Goal: Find specific page/section: Find specific page/section

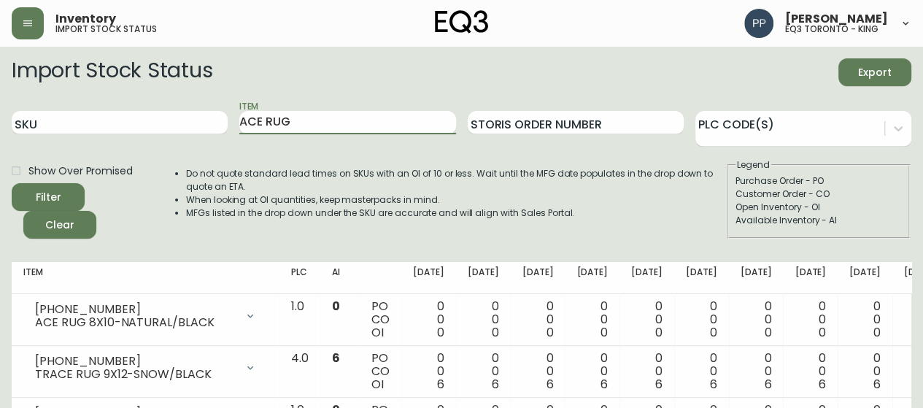
drag, startPoint x: 336, startPoint y: 129, endPoint x: 222, endPoint y: 141, distance: 115.1
click at [228, 144] on div "SKU Item ACE RUG Storis Order Number PLC Code(s)" at bounding box center [461, 122] width 899 height 47
click at [12, 183] on button "Filter" at bounding box center [48, 197] width 73 height 28
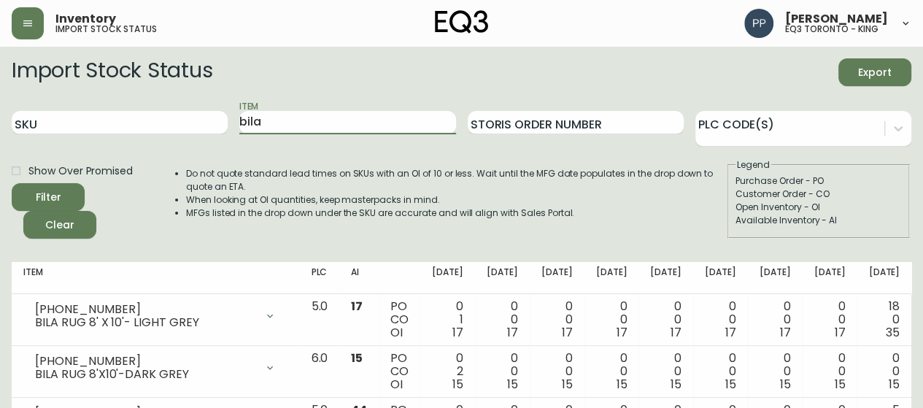
drag, startPoint x: 140, startPoint y: 136, endPoint x: 128, endPoint y: 136, distance: 12.4
click at [135, 139] on div "SKU Item bila Storis Order Number PLC Code(s)" at bounding box center [461, 122] width 899 height 47
click at [12, 183] on button "Filter" at bounding box center [48, 197] width 73 height 28
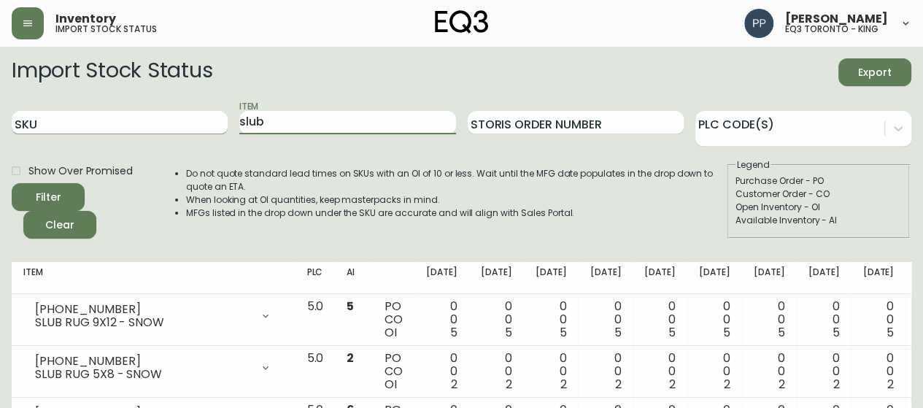
drag, startPoint x: 324, startPoint y: 110, endPoint x: 184, endPoint y: 115, distance: 140.1
click at [185, 115] on div "SKU Item slub Storis Order Number PLC Code(s)" at bounding box center [461, 122] width 899 height 47
type input "[PERSON_NAME]"
click at [12, 183] on button "Filter" at bounding box center [48, 197] width 73 height 28
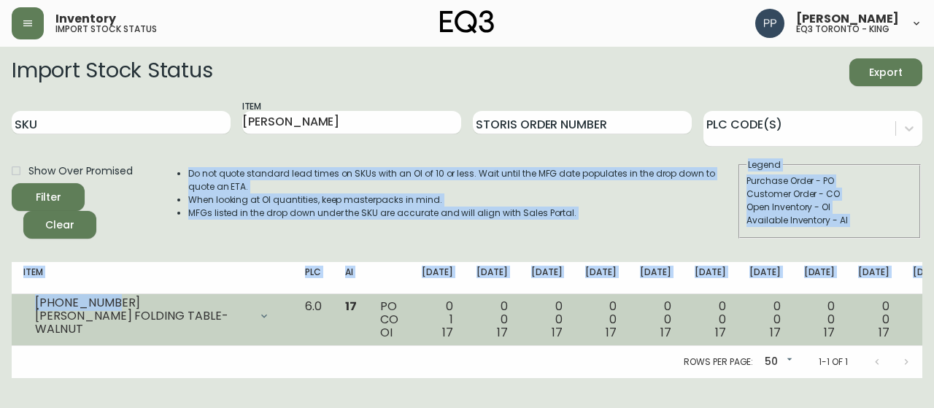
drag, startPoint x: 110, startPoint y: 269, endPoint x: 173, endPoint y: 339, distance: 94.0
click at [134, 319] on div "Import Stock Status Export SKU Item [PERSON_NAME] Storis Order Number PLC Code(…" at bounding box center [467, 217] width 910 height 319
click at [150, 301] on div "[PHONE_NUMBER] [PERSON_NAME] FOLDING TABLE-WALNUT" at bounding box center [152, 316] width 258 height 32
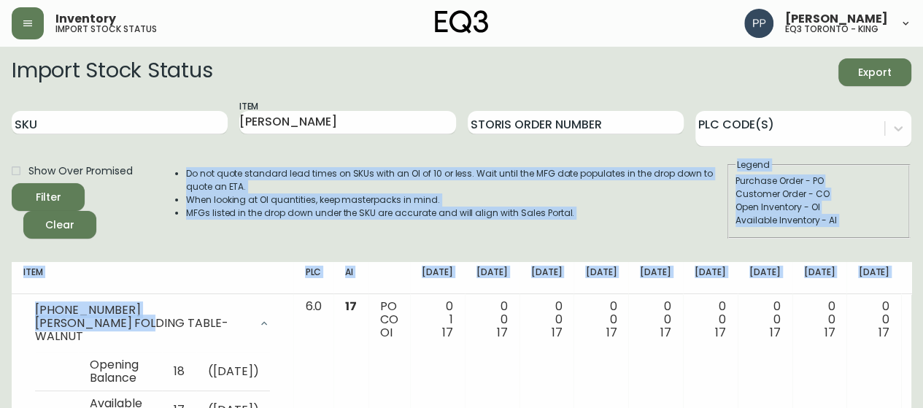
click at [120, 236] on div "Filter Clear" at bounding box center [84, 210] width 145 height 55
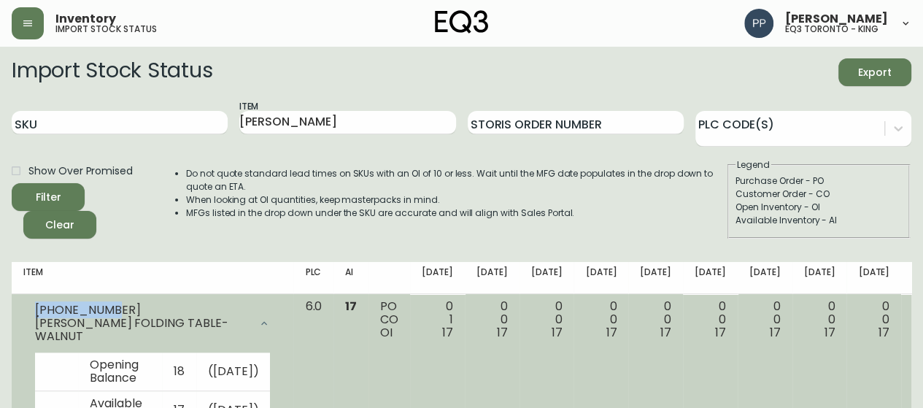
drag, startPoint x: 111, startPoint y: 311, endPoint x: 30, endPoint y: 314, distance: 81.0
click at [30, 314] on div "[PHONE_NUMBER] [PERSON_NAME] FOLDING TABLE-WALNUT" at bounding box center [152, 323] width 258 height 47
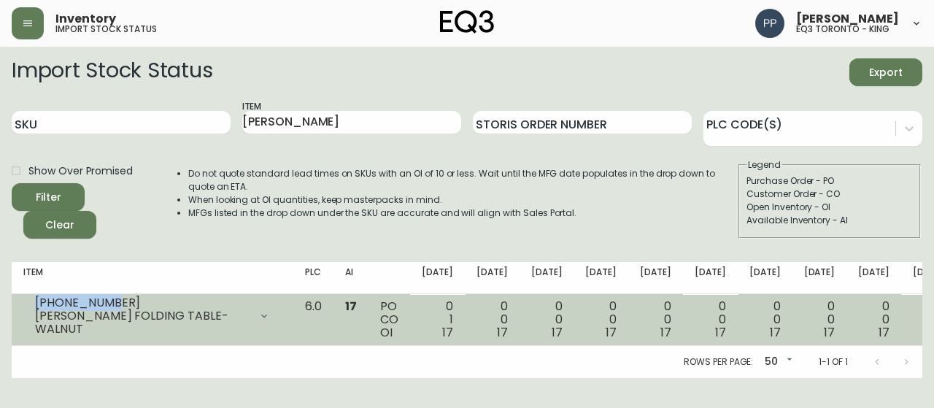
copy div "[PHONE_NUMBER]"
click at [41, 309] on div "[PHONE_NUMBER]" at bounding box center [142, 302] width 214 height 13
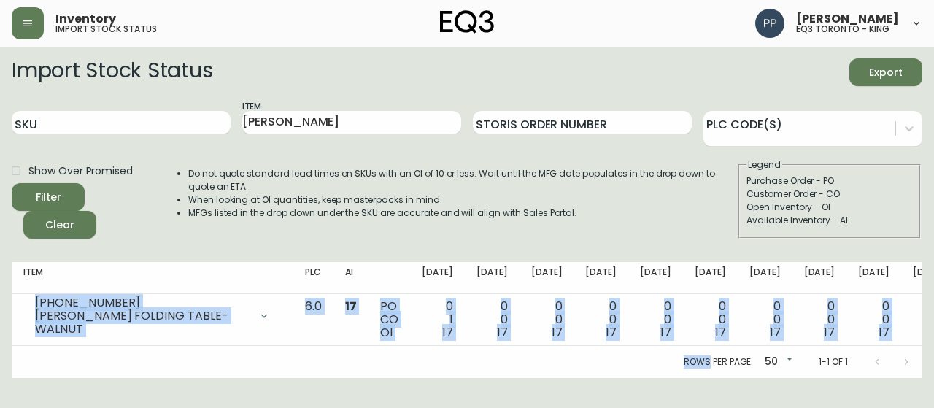
drag, startPoint x: 41, startPoint y: 313, endPoint x: 124, endPoint y: 436, distance: 148.7
click at [124, 378] on html "Inventory import stock status [PERSON_NAME] eq3 [GEOGRAPHIC_DATA] - king Import…" at bounding box center [467, 189] width 934 height 378
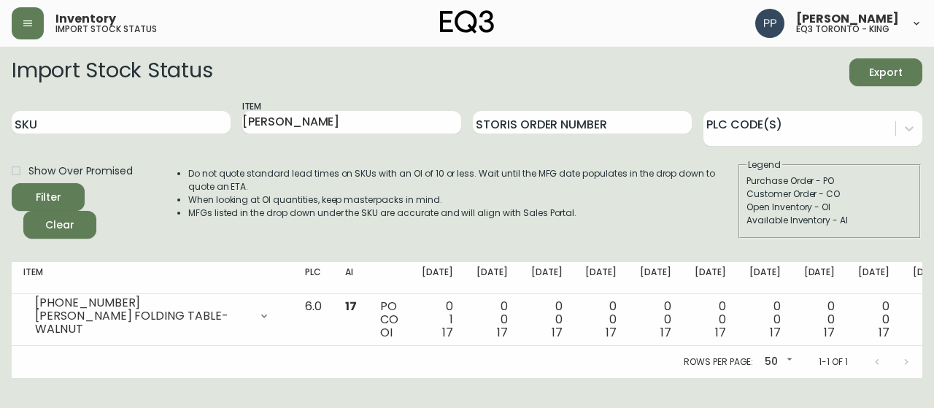
click at [373, 36] on div "Inventory import stock status [PERSON_NAME] eq3 [GEOGRAPHIC_DATA] - king" at bounding box center [467, 23] width 910 height 47
drag, startPoint x: 330, startPoint y: 121, endPoint x: 183, endPoint y: 121, distance: 146.6
click at [192, 132] on div "SKU Item [PERSON_NAME] Storis Order Number PLC Code(s)" at bounding box center [467, 122] width 910 height 47
click at [181, 119] on input "SKU" at bounding box center [121, 122] width 219 height 23
paste input "[PHONE_NUMBER]"
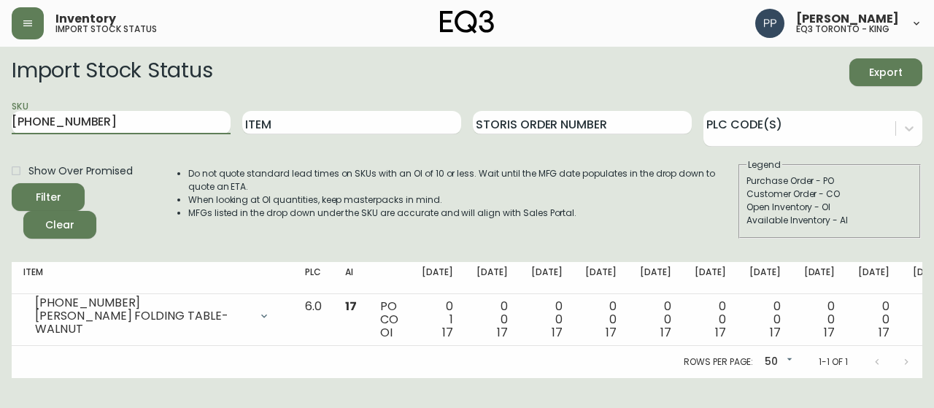
type input "[PHONE_NUMBER]"
click at [77, 190] on button "Filter" at bounding box center [48, 197] width 73 height 28
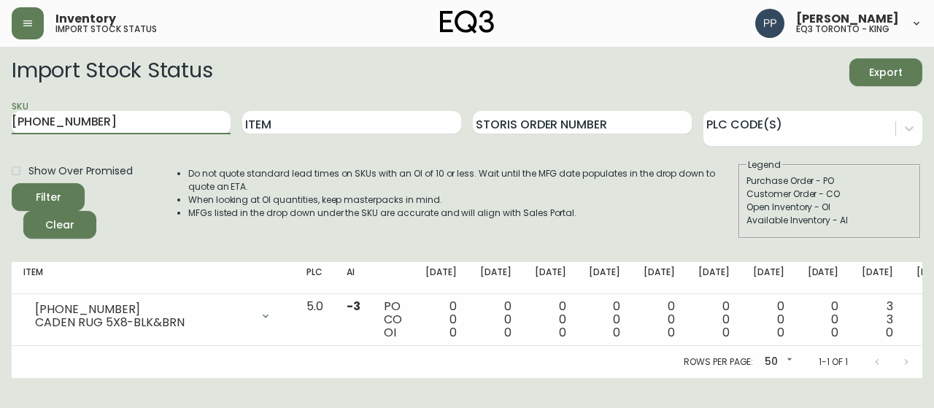
drag, startPoint x: 128, startPoint y: 125, endPoint x: 0, endPoint y: 133, distance: 128.6
click at [0, 133] on main "Import Stock Status Export SKU [PHONE_NUMBER] Item Storis Order Number PLC Code…" at bounding box center [467, 212] width 934 height 331
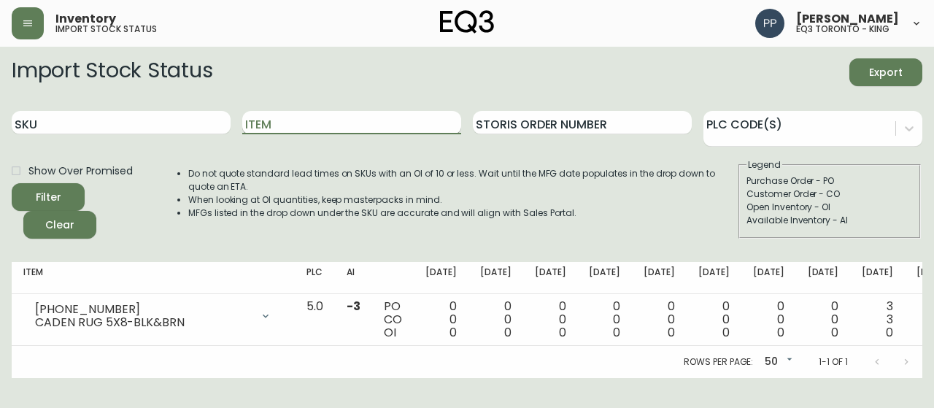
click at [344, 122] on input "Item" at bounding box center [351, 122] width 219 height 23
type input "TRACE"
click at [45, 186] on button "Filter" at bounding box center [48, 197] width 73 height 28
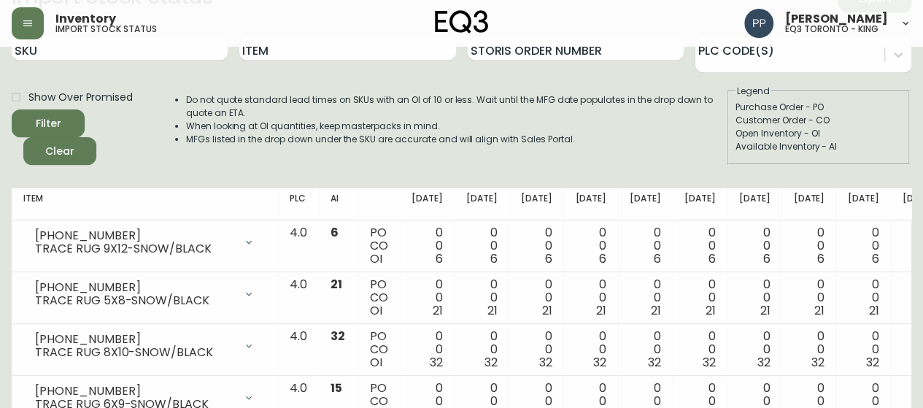
scroll to position [146, 0]
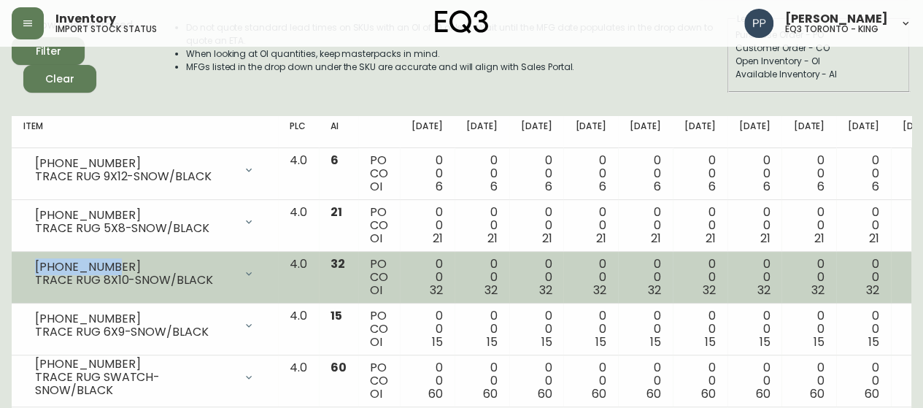
drag, startPoint x: 115, startPoint y: 266, endPoint x: 34, endPoint y: 269, distance: 81.0
click at [34, 269] on div "[PHONE_NUMBER] TRACE RUG 8X10-SNOW/BLACK" at bounding box center [144, 273] width 243 height 32
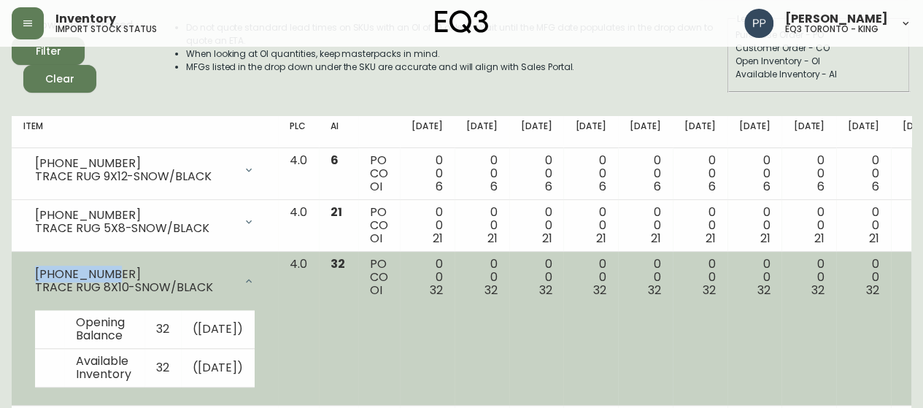
copy div "[PHONE_NUMBER]"
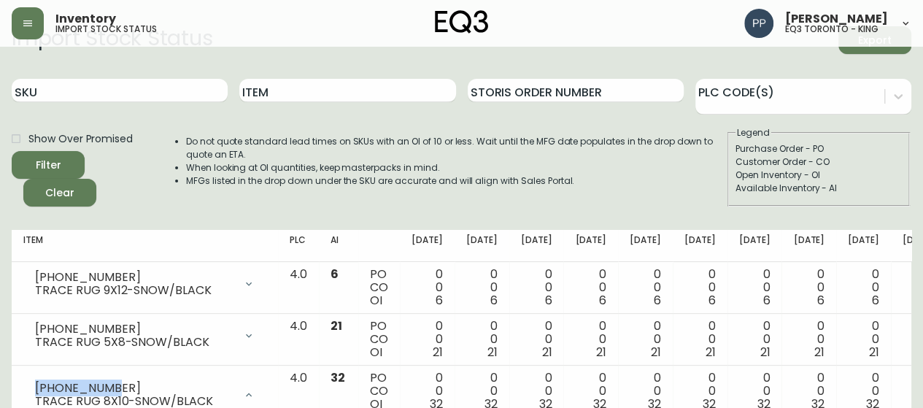
scroll to position [0, 0]
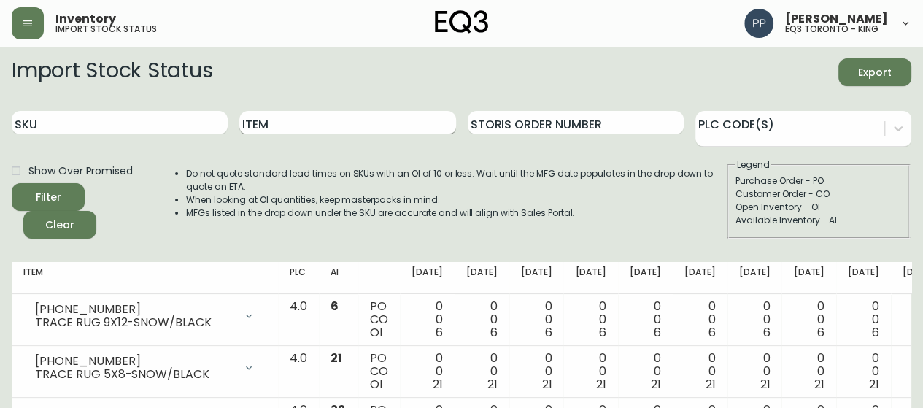
click at [308, 121] on input "Item" at bounding box center [347, 122] width 216 height 23
type input "C"
click at [61, 199] on span "Filter" at bounding box center [48, 197] width 50 height 18
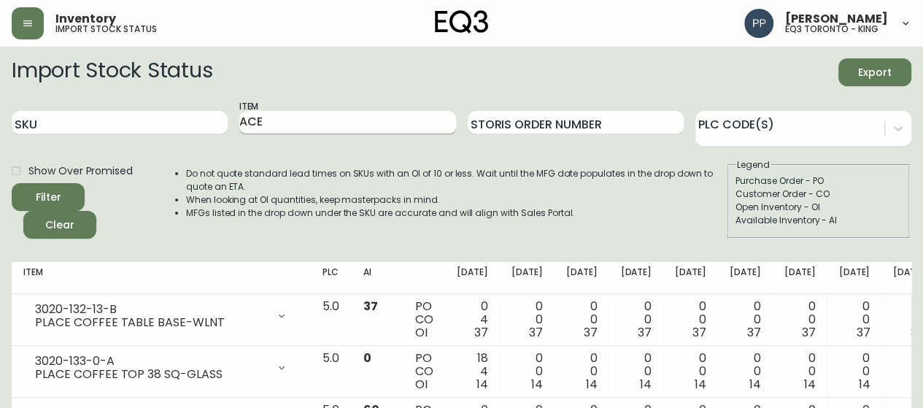
click at [302, 125] on input "ACE" at bounding box center [347, 122] width 216 height 23
type input "ACE rug"
click at [12, 183] on button "Filter" at bounding box center [48, 197] width 73 height 28
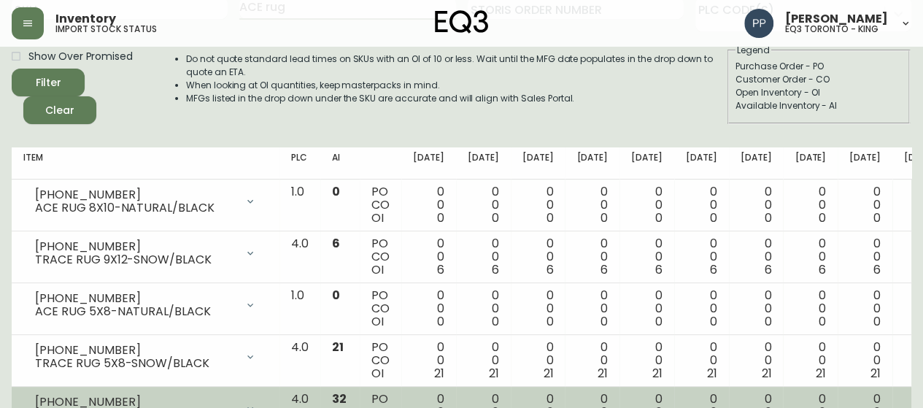
scroll to position [219, 0]
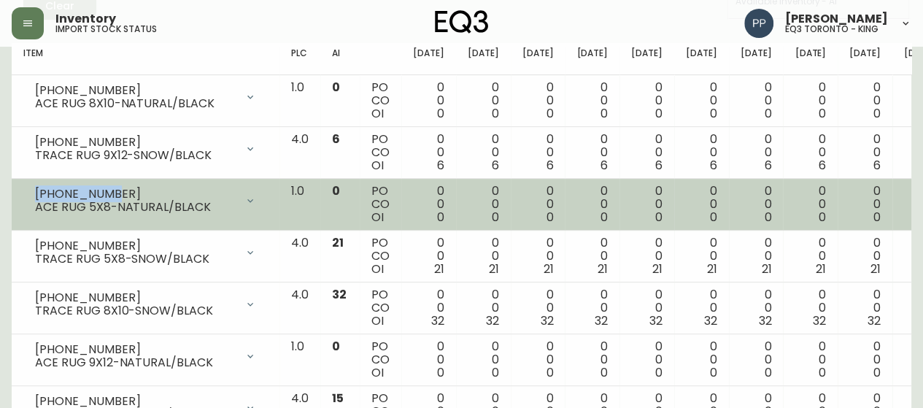
drag, startPoint x: 111, startPoint y: 193, endPoint x: 36, endPoint y: 193, distance: 74.4
click at [36, 193] on div "[PHONE_NUMBER]" at bounding box center [135, 193] width 201 height 13
copy div "[PHONE_NUMBER]"
click at [38, 192] on div "[PHONE_NUMBER]" at bounding box center [135, 193] width 201 height 13
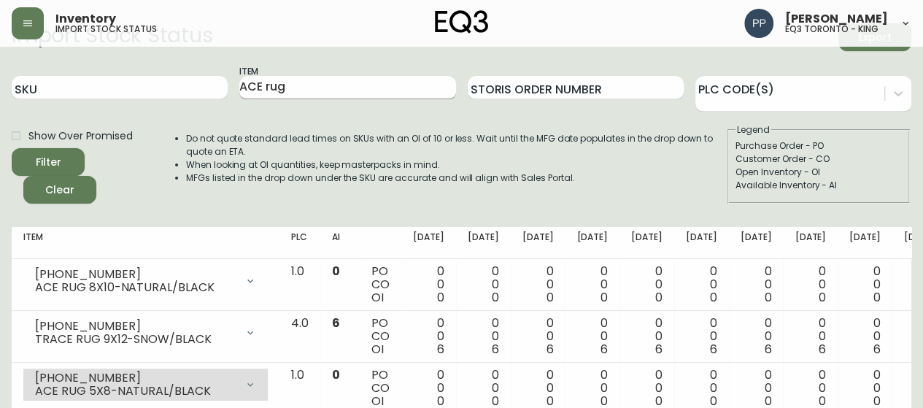
scroll to position [0, 0]
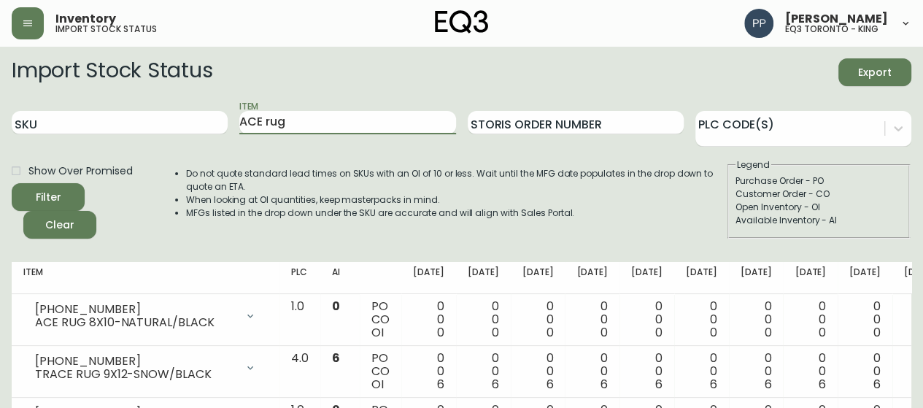
drag, startPoint x: 313, startPoint y: 119, endPoint x: 198, endPoint y: 131, distance: 115.1
click at [193, 143] on div "SKU Item ACE rug Storis Order Number PLC Code(s)" at bounding box center [461, 122] width 899 height 47
type input "SERENE"
click at [76, 190] on button "Filter" at bounding box center [48, 197] width 73 height 28
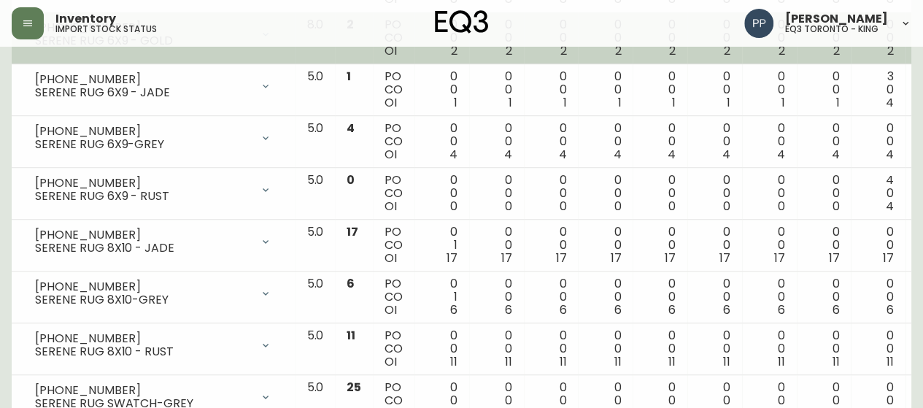
scroll to position [438, 0]
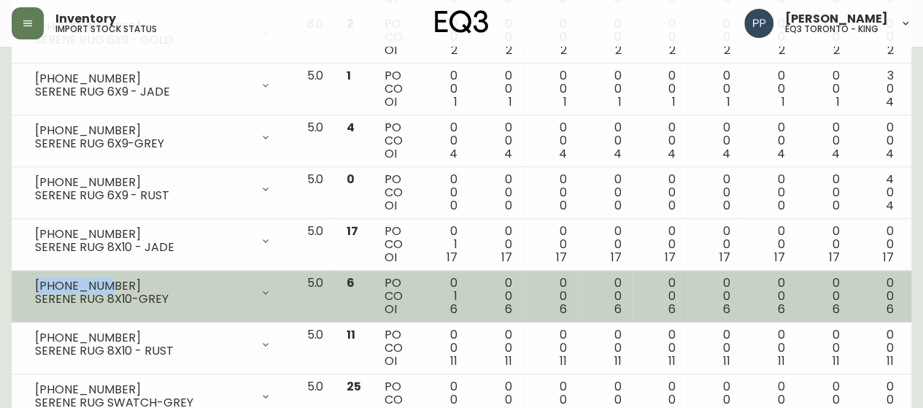
drag, startPoint x: 109, startPoint y: 284, endPoint x: 28, endPoint y: 279, distance: 81.8
click at [28, 279] on div "[PHONE_NUMBER] SERENE RUG 8X10-GREY" at bounding box center [153, 292] width 260 height 32
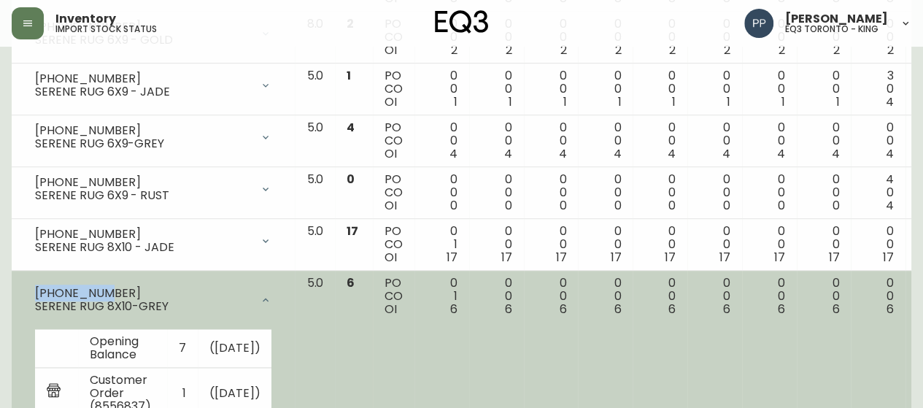
copy div "[PHONE_NUMBER]"
